Goal: Information Seeking & Learning: Learn about a topic

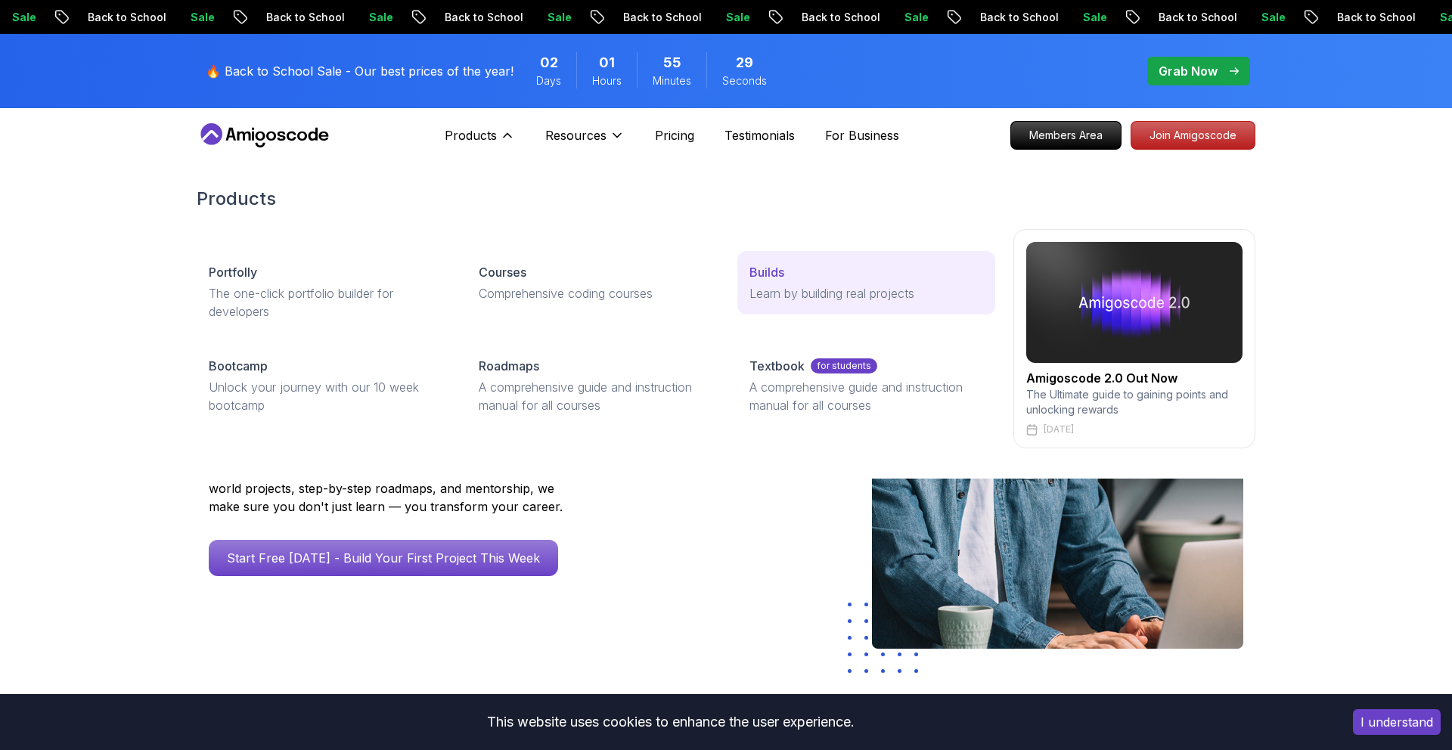
click at [773, 269] on p "Builds" at bounding box center [766, 272] width 35 height 18
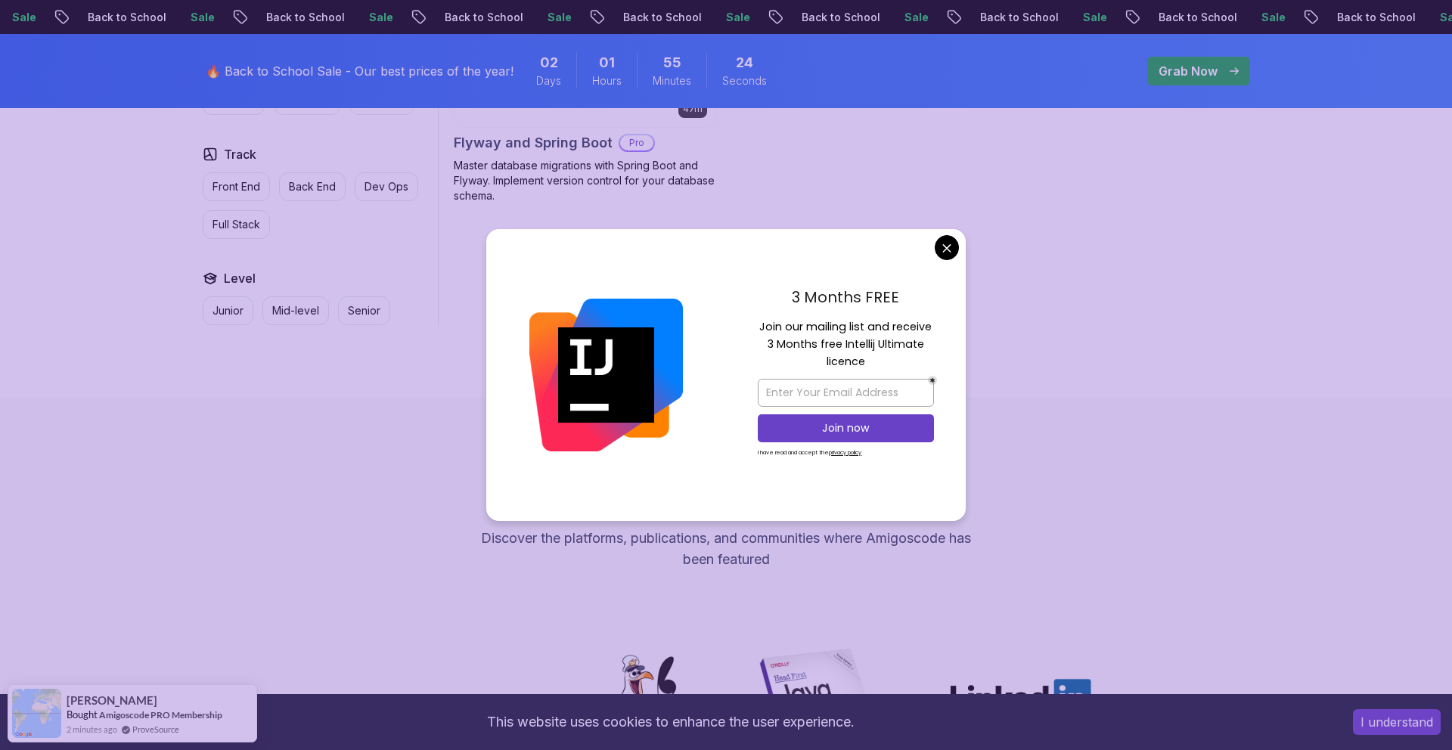
scroll to position [845, 0]
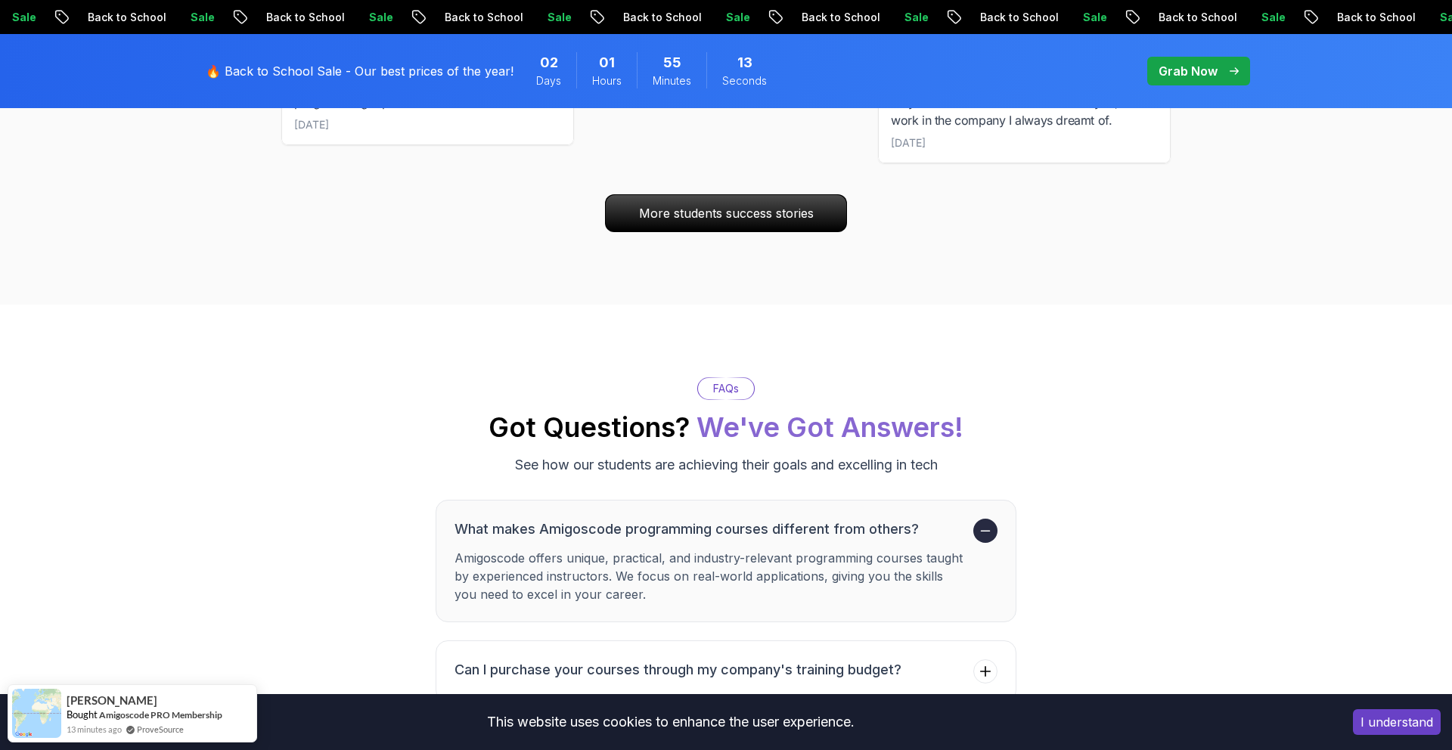
scroll to position [2330, 0]
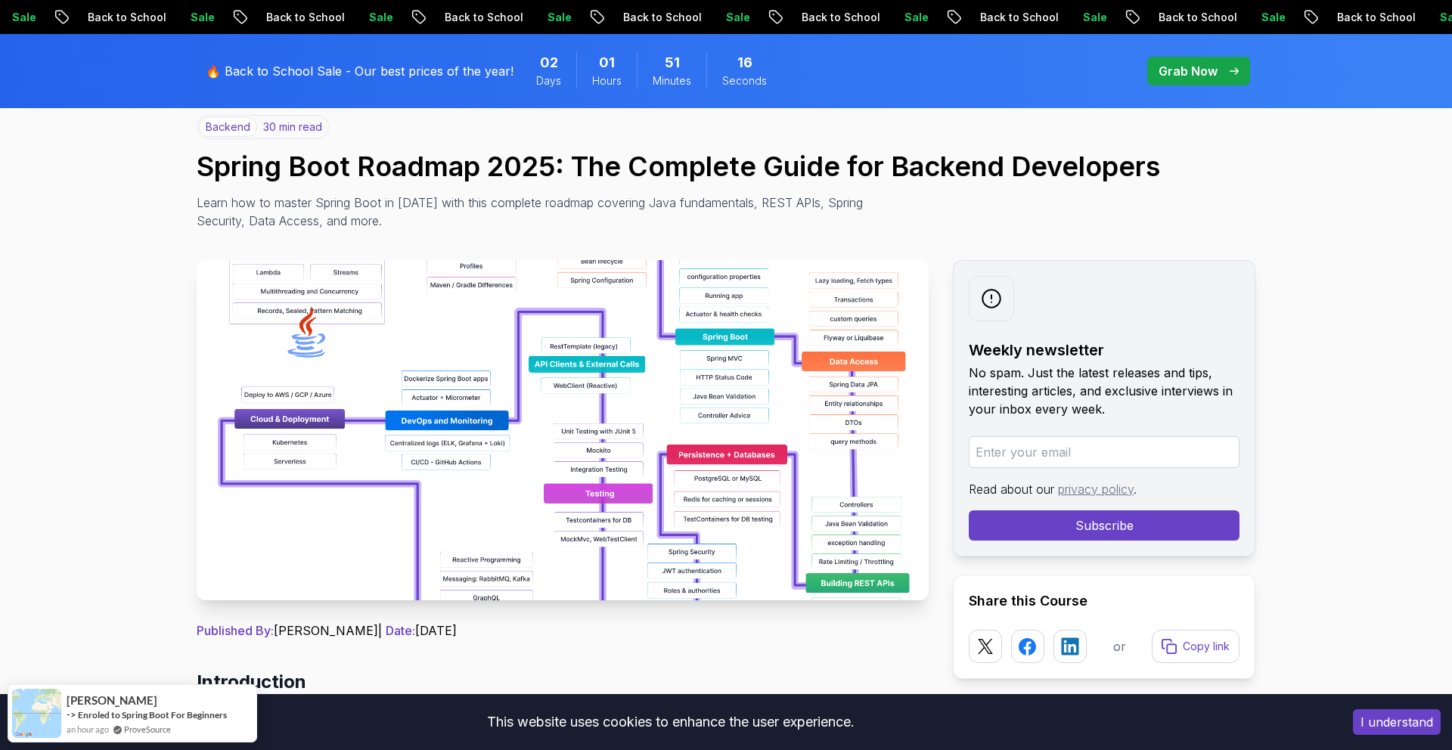
scroll to position [137, 0]
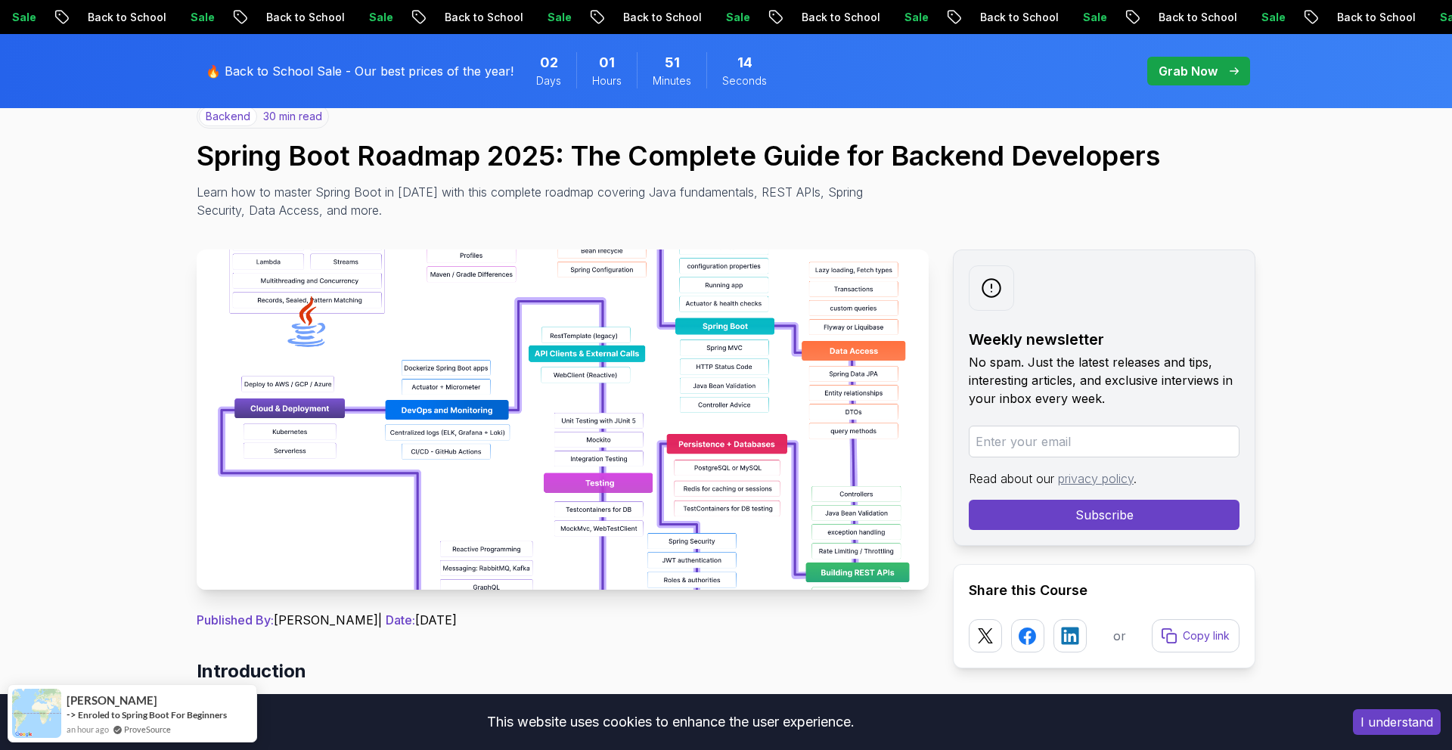
click at [842, 278] on img at bounding box center [563, 420] width 732 height 340
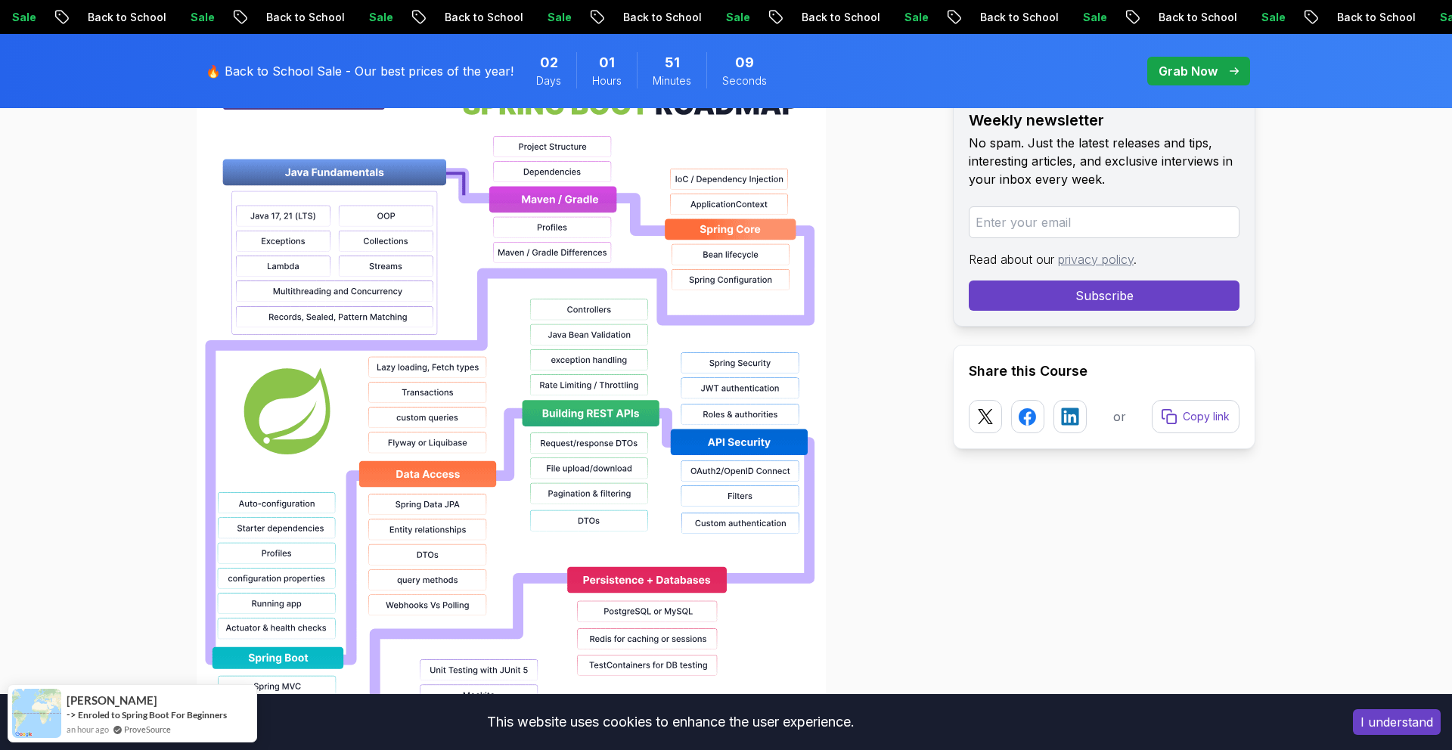
scroll to position [1170, 0]
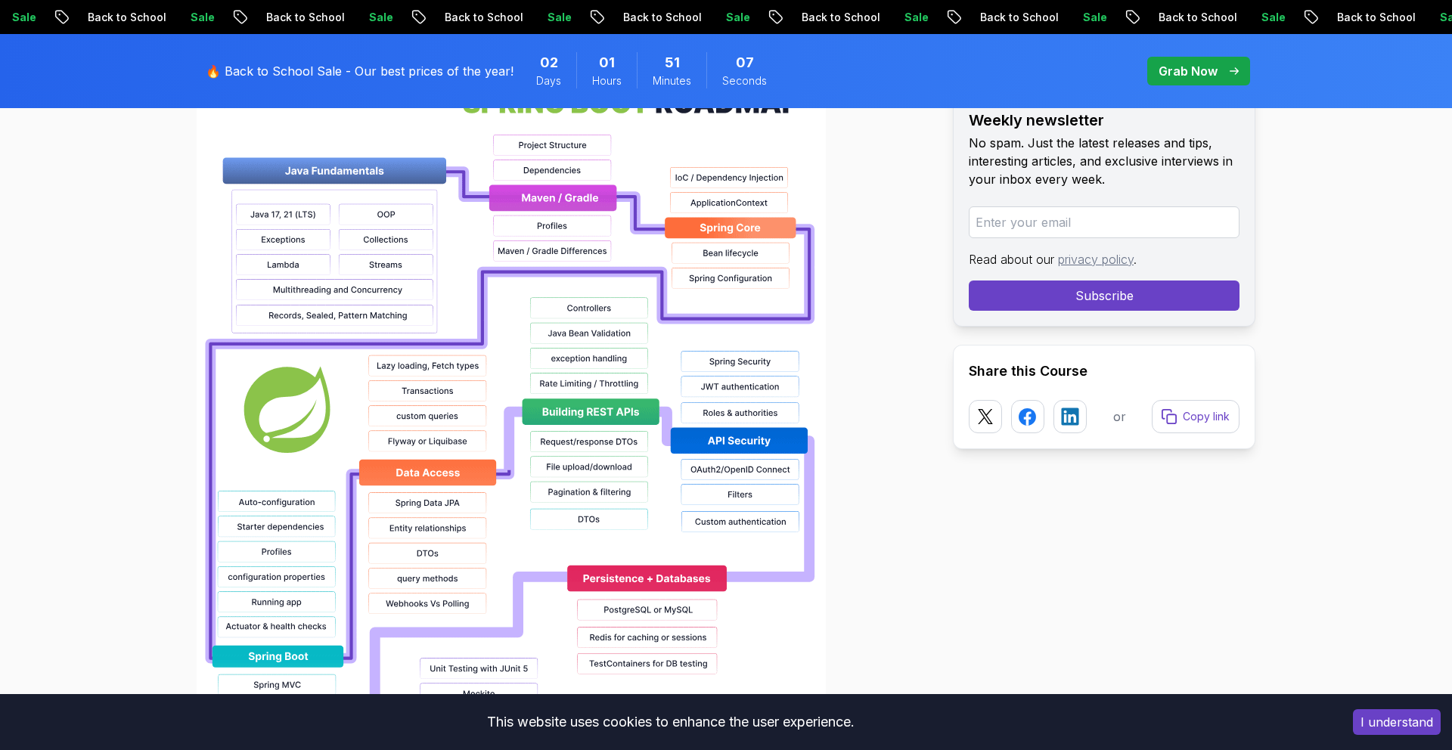
click at [1410, 723] on button "I understand" at bounding box center [1397, 722] width 88 height 26
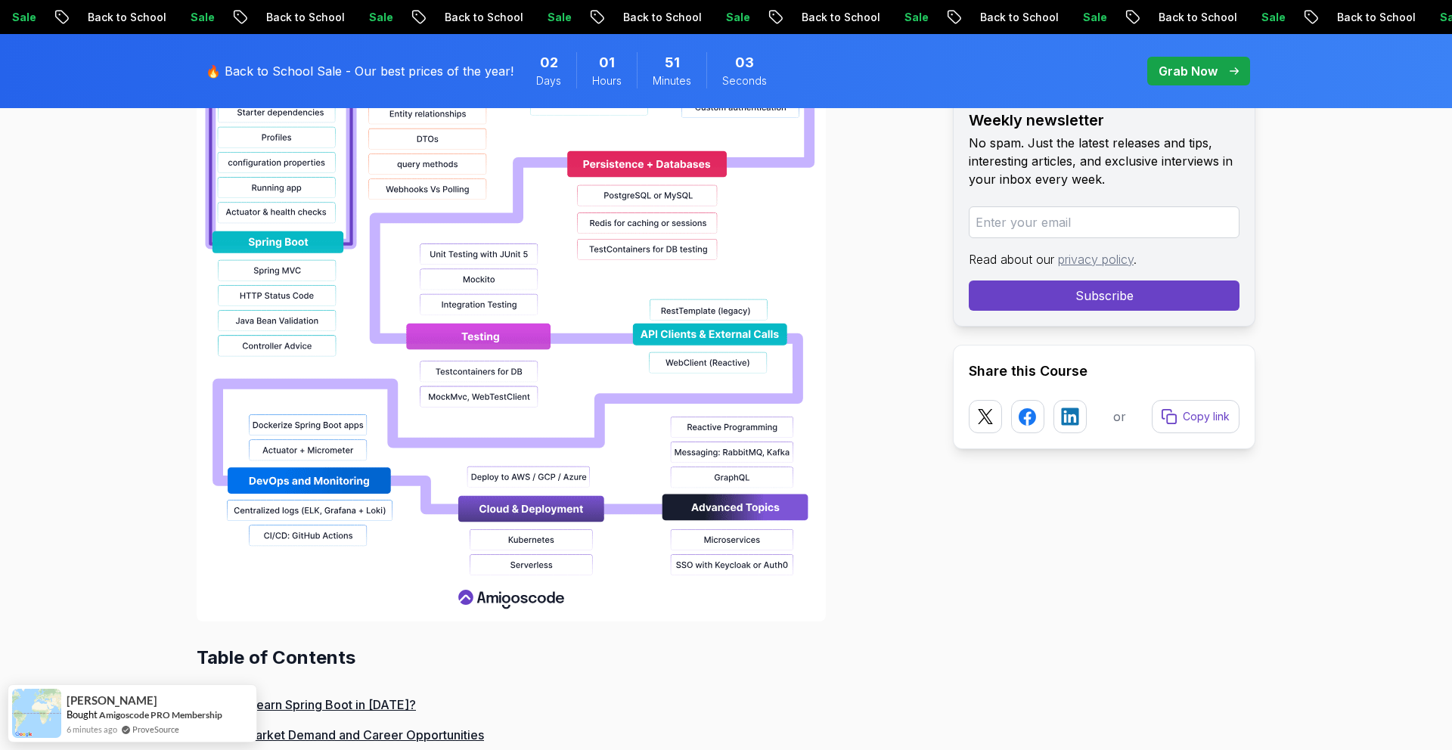
scroll to position [1586, 0]
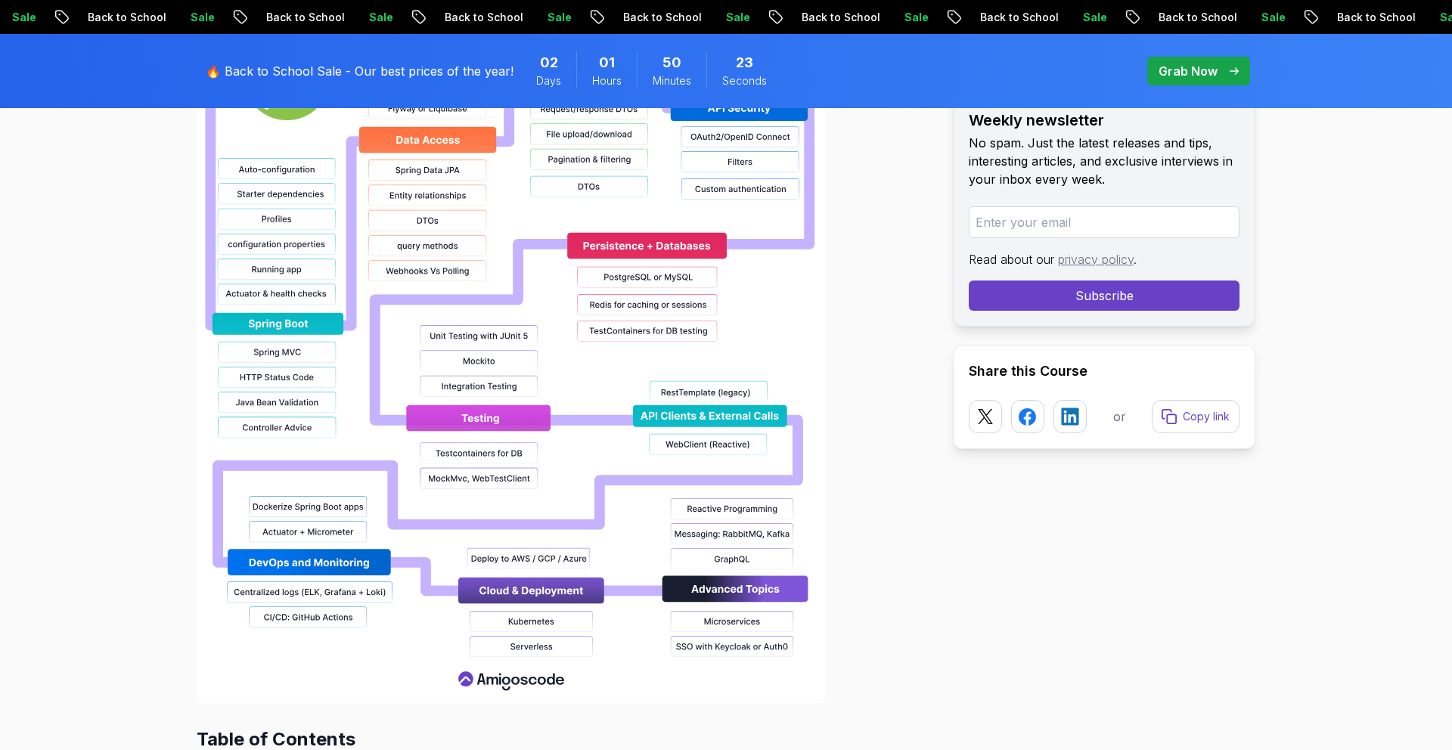
scroll to position [1505, 0]
